Goal: Task Accomplishment & Management: Complete application form

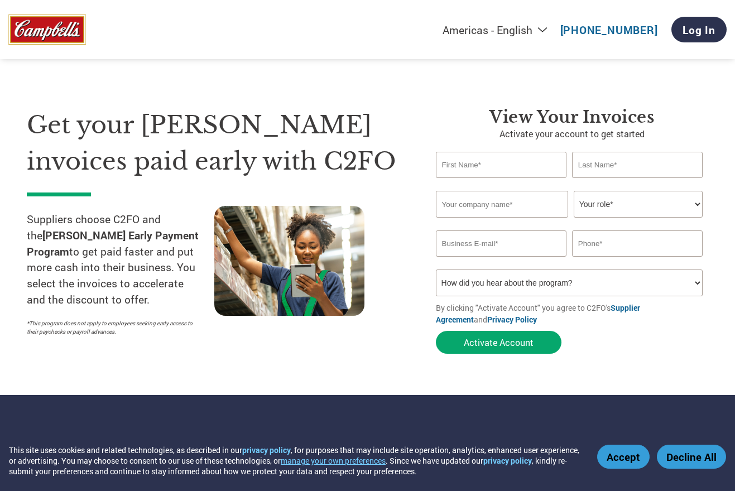
click at [497, 170] on input "text" at bounding box center [501, 165] width 131 height 26
type input "[PERSON_NAME]"
type input "Construction Services, Inc. of [GEOGRAPHIC_DATA]"
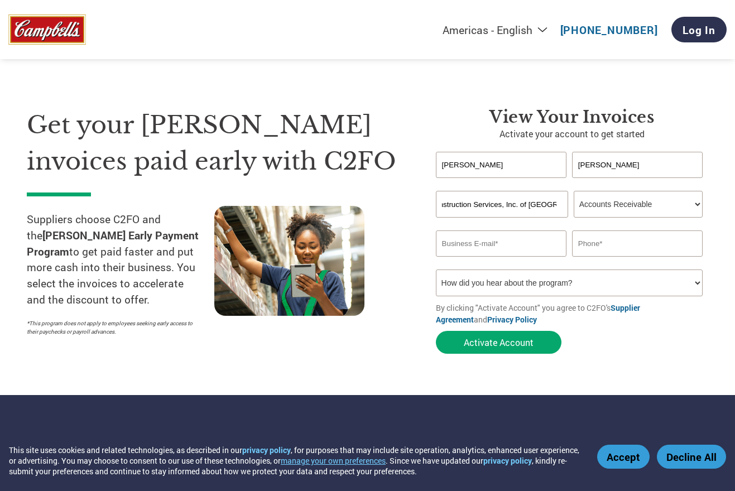
click option "Accounts Receivable" at bounding box center [0, 0] width 0 height 0
select select "ACCOUNTING"
click option "Accounting" at bounding box center [0, 0] width 0 height 0
click at [490, 252] on input "email" at bounding box center [501, 243] width 131 height 26
type input "[PERSON_NAME][EMAIL_ADDRESS][DOMAIN_NAME]"
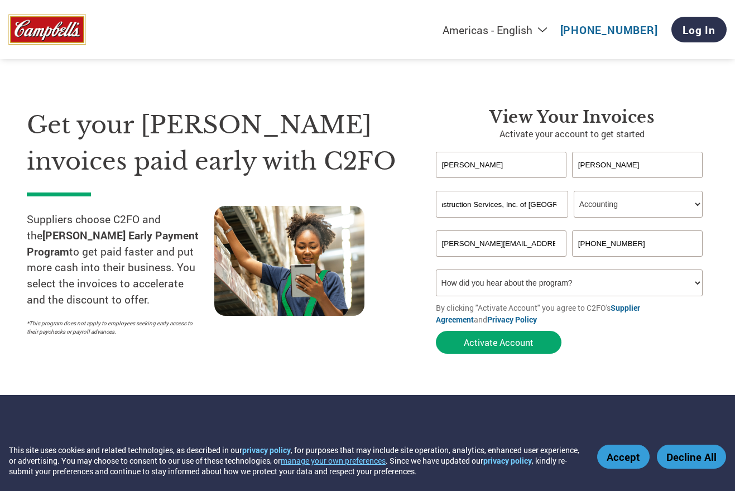
type input "[PHONE_NUMBER]"
select select "Email"
click option "Email" at bounding box center [0, 0] width 0 height 0
click at [492, 344] on button "Activate Account" at bounding box center [499, 342] width 126 height 23
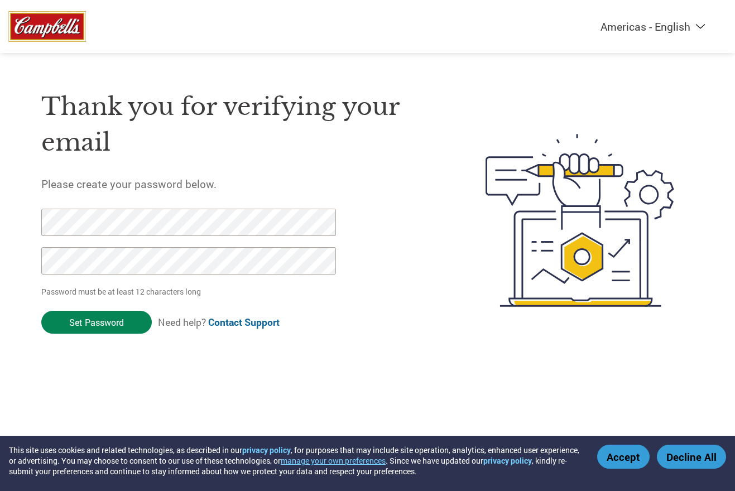
click at [115, 324] on input "Set Password" at bounding box center [96, 322] width 110 height 23
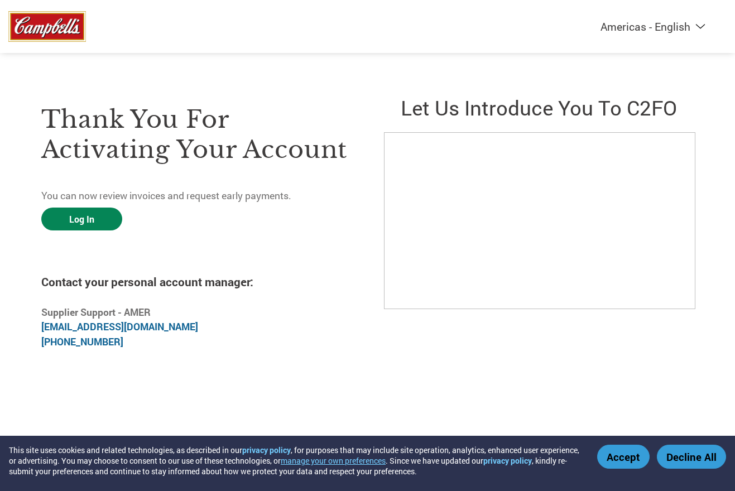
click at [68, 227] on link "Log In" at bounding box center [81, 219] width 81 height 23
